Goal: Find specific page/section: Find specific page/section

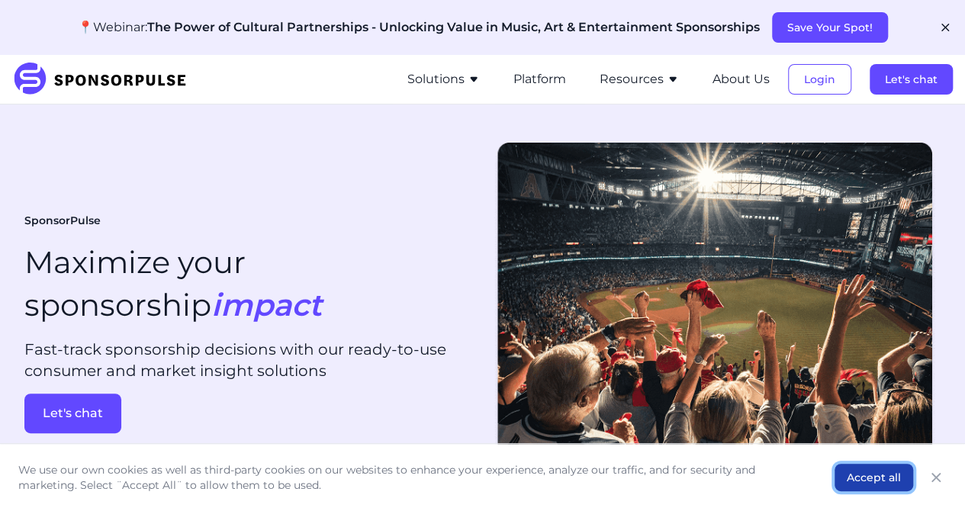
click at [872, 477] on button "Accept all" at bounding box center [874, 477] width 79 height 27
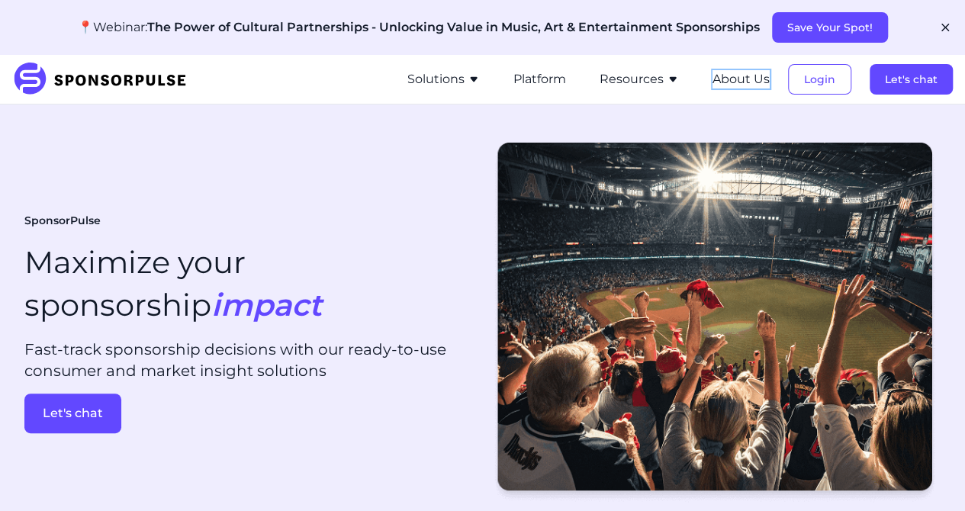
click at [747, 82] on button "About Us" at bounding box center [741, 79] width 57 height 18
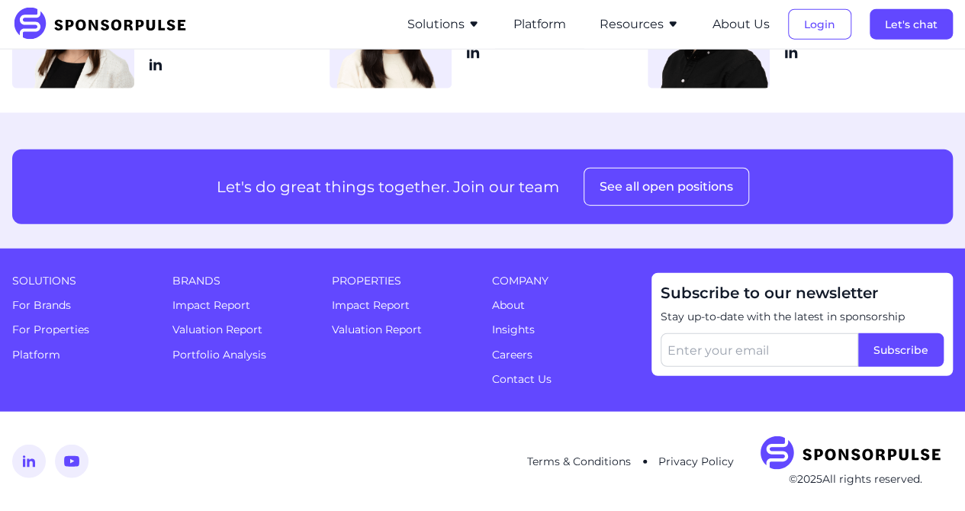
scroll to position [1984, 0]
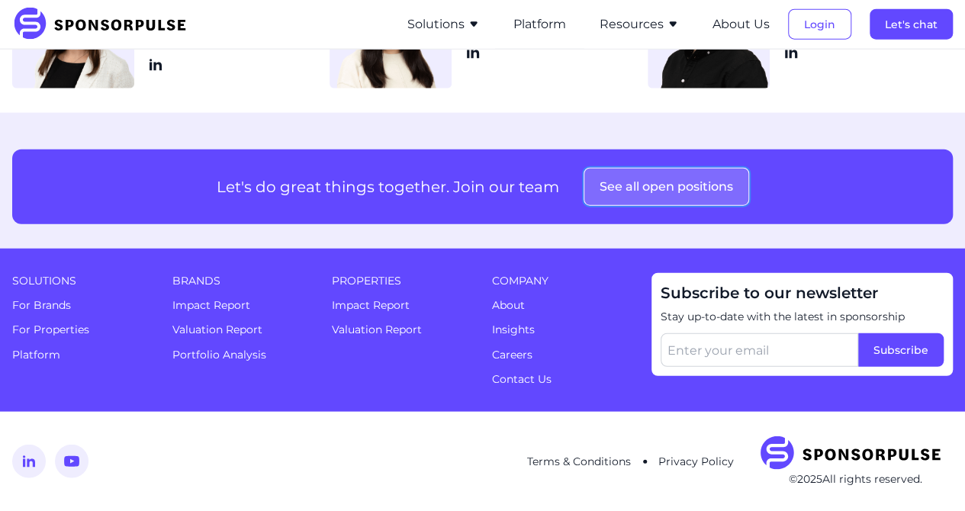
click at [686, 206] on button "See all open positions" at bounding box center [667, 187] width 166 height 38
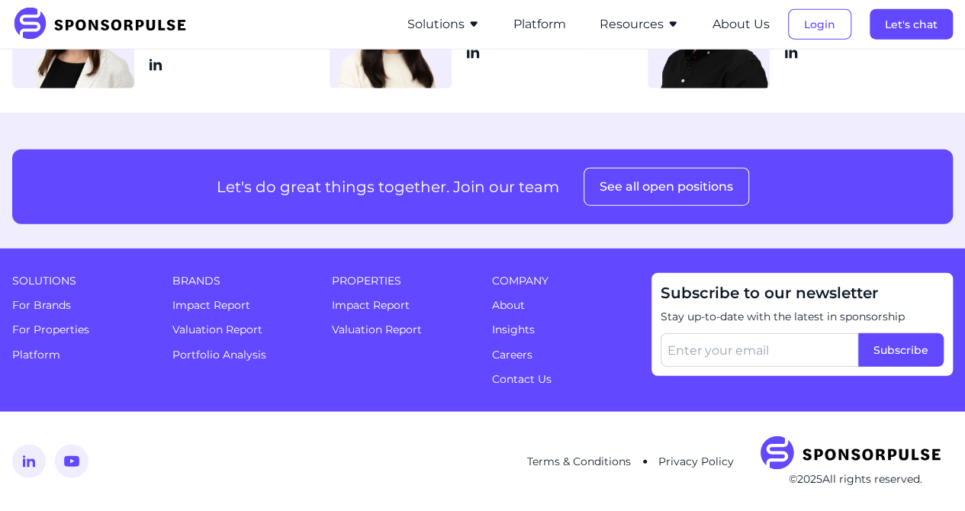
scroll to position [1984, 0]
